Goal: Navigation & Orientation: Find specific page/section

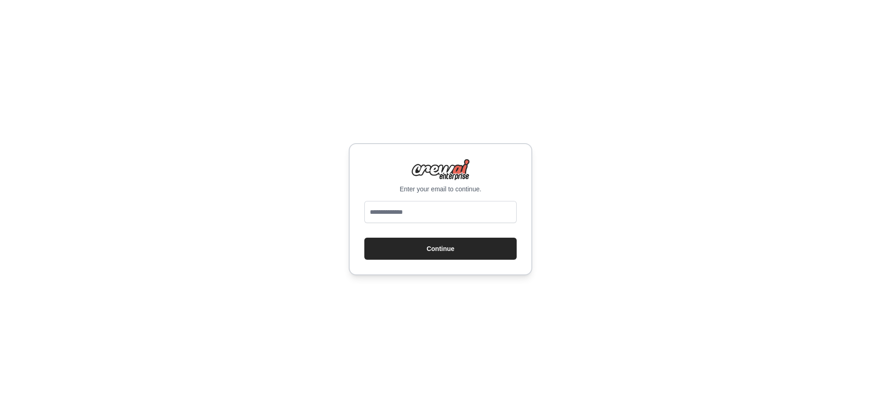
type input "**********"
click at [401, 251] on button "Continue" at bounding box center [441, 249] width 152 height 22
click at [422, 211] on input "email" at bounding box center [441, 212] width 152 height 22
type input "**********"
click at [453, 250] on button "Continue" at bounding box center [441, 249] width 152 height 22
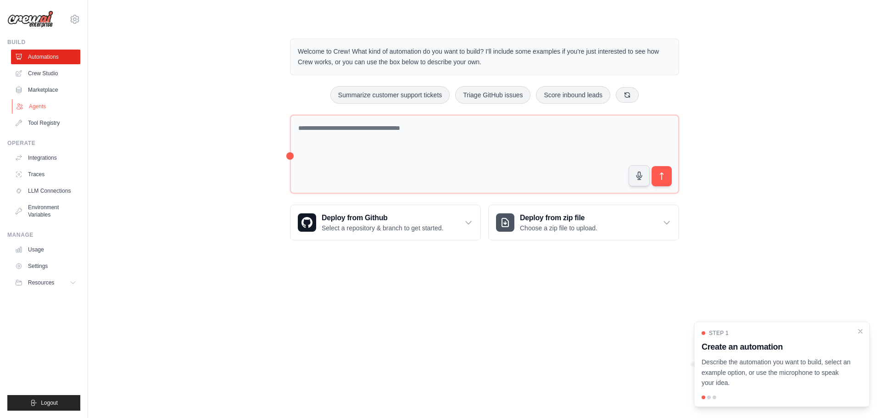
click at [48, 105] on link "Agents" at bounding box center [46, 106] width 69 height 15
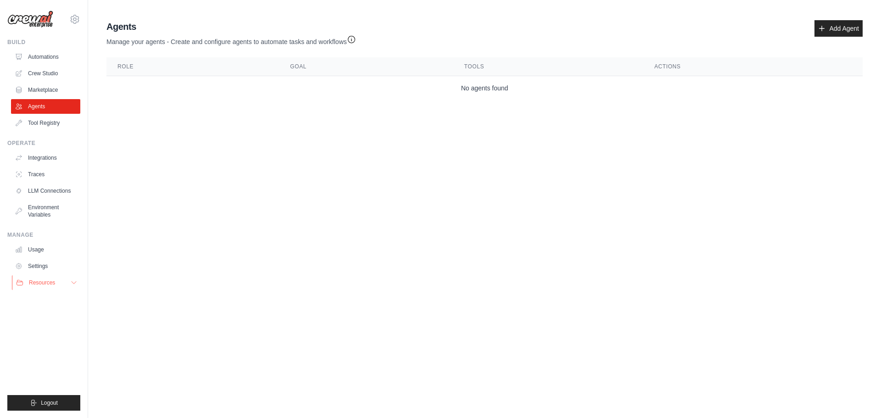
click at [30, 282] on span "Resources" at bounding box center [42, 282] width 26 height 7
click at [39, 252] on link "Usage" at bounding box center [46, 249] width 69 height 15
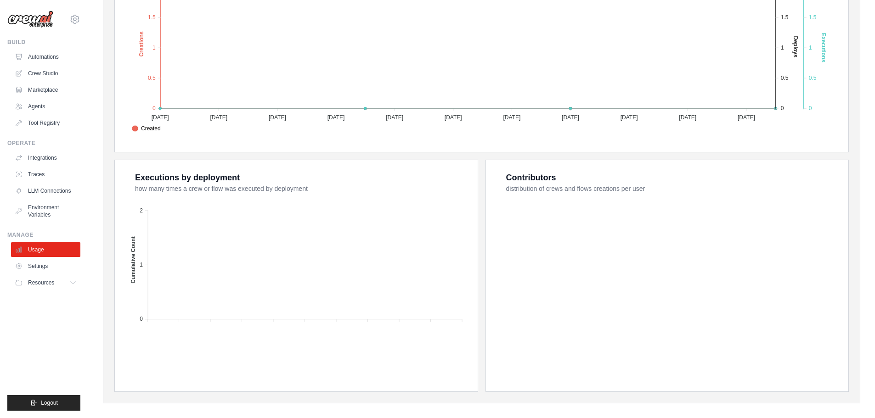
scroll to position [247, 0]
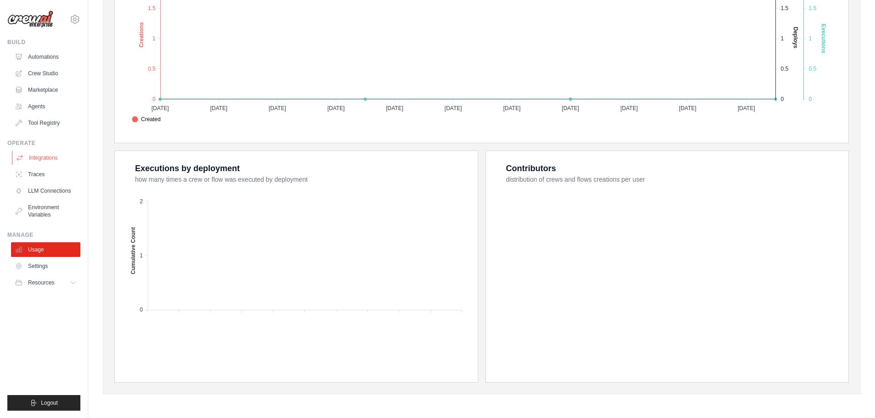
click at [35, 161] on link "Integrations" at bounding box center [46, 158] width 69 height 15
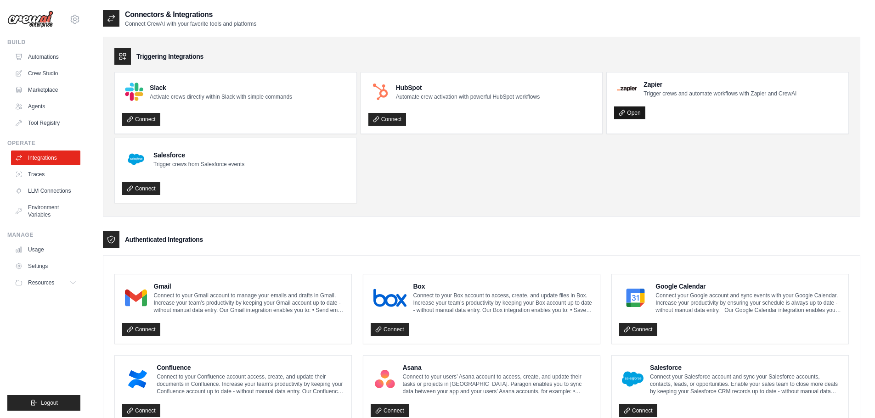
click at [628, 116] on link "Open" at bounding box center [629, 113] width 31 height 13
